Goal: Task Accomplishment & Management: Manage account settings

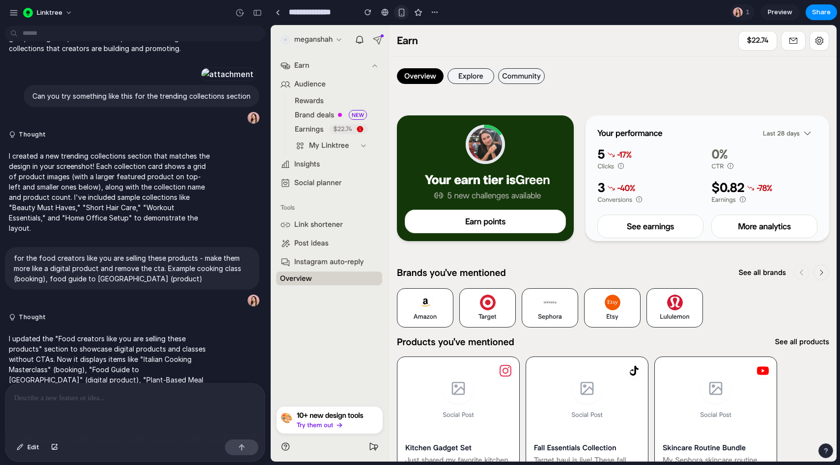
click at [400, 12] on div "button" at bounding box center [401, 12] width 8 height 8
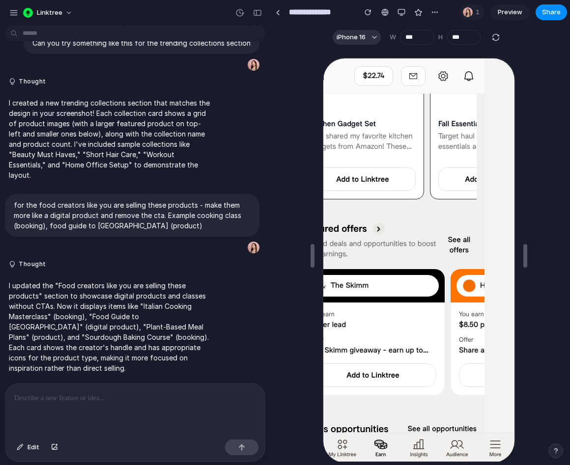
scroll to position [485, 27]
